Goal: Find specific page/section: Find specific page/section

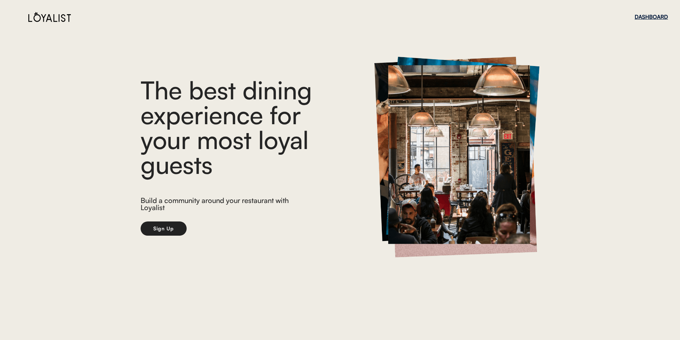
click at [653, 17] on div "DASHBOARD" at bounding box center [651, 16] width 33 height 5
